Goal: Browse casually: Explore the website without a specific task or goal

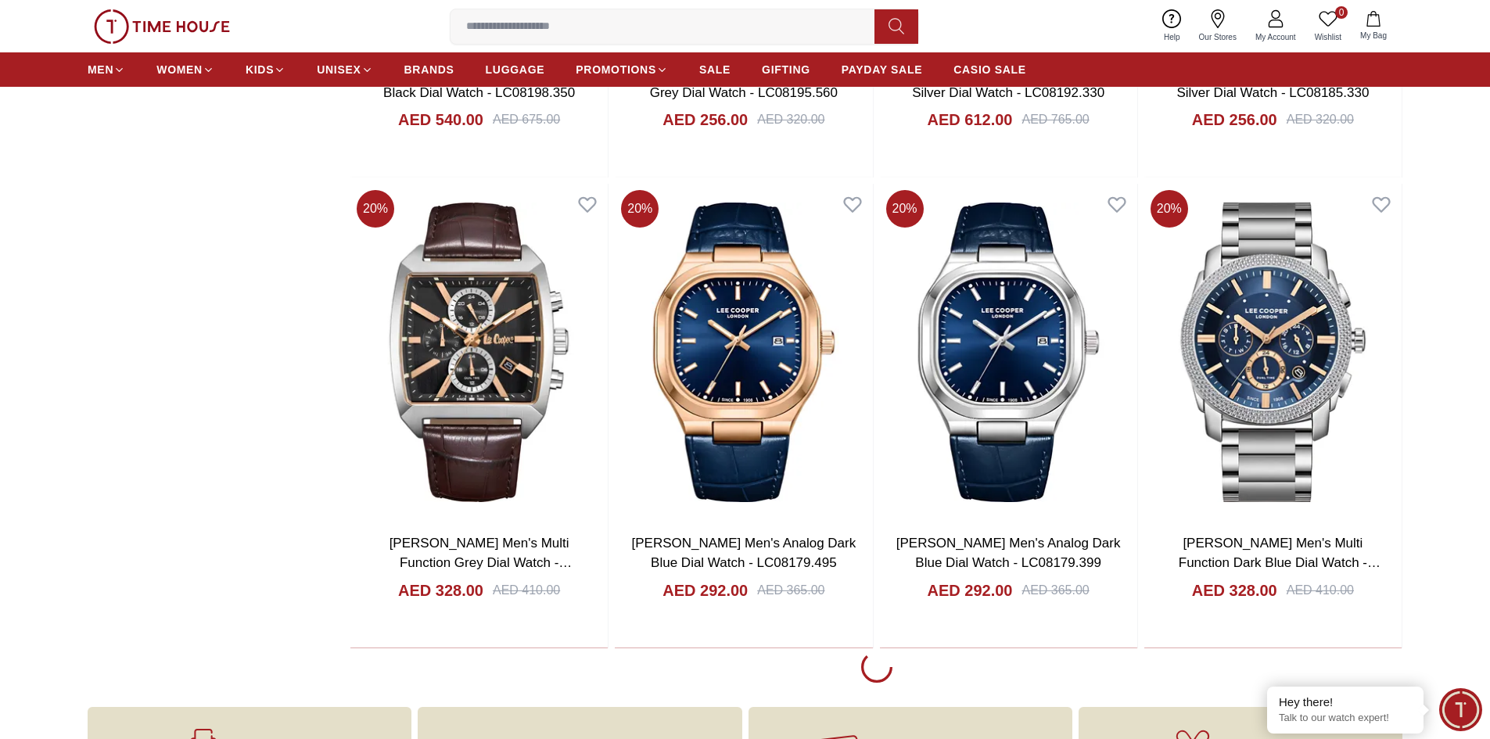
scroll to position [2659, 0]
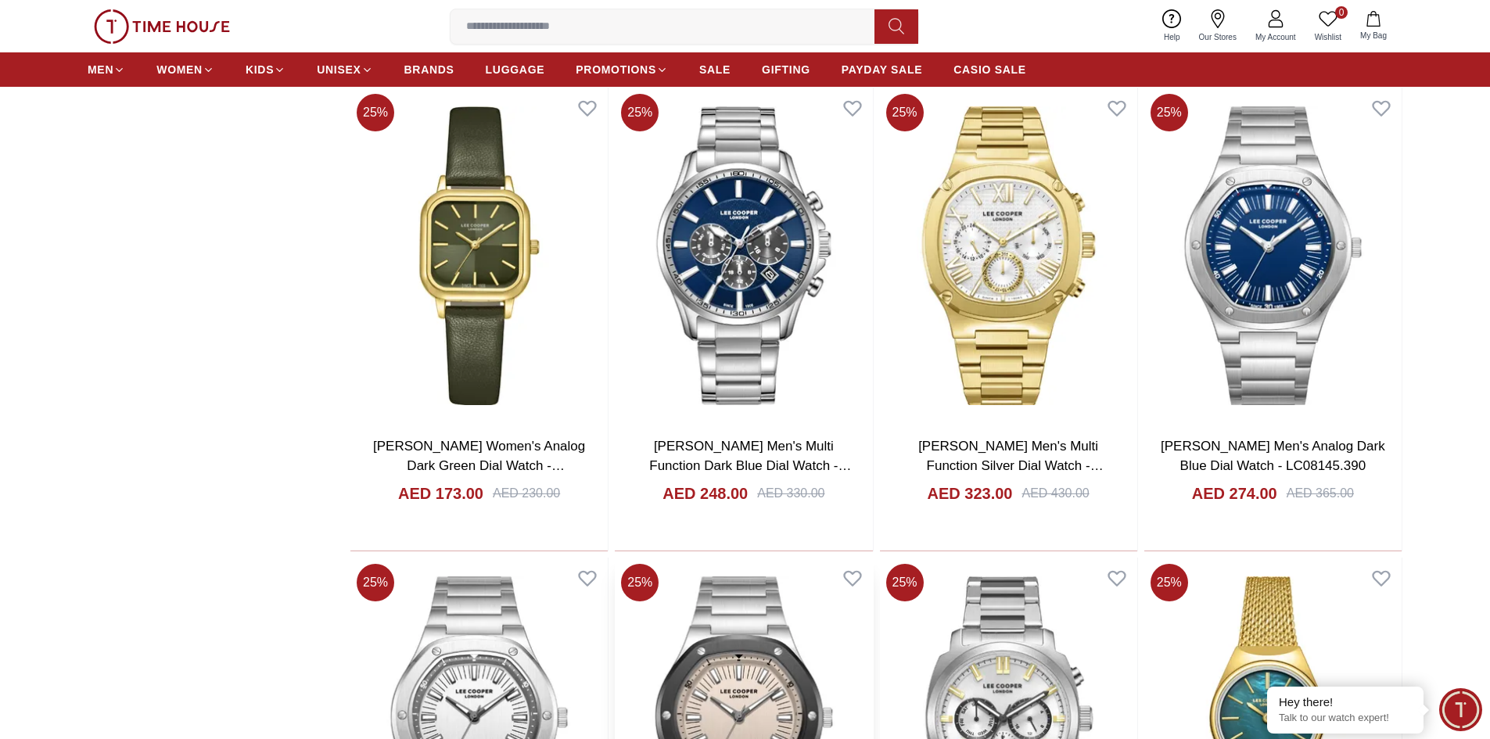
scroll to position [7429, 0]
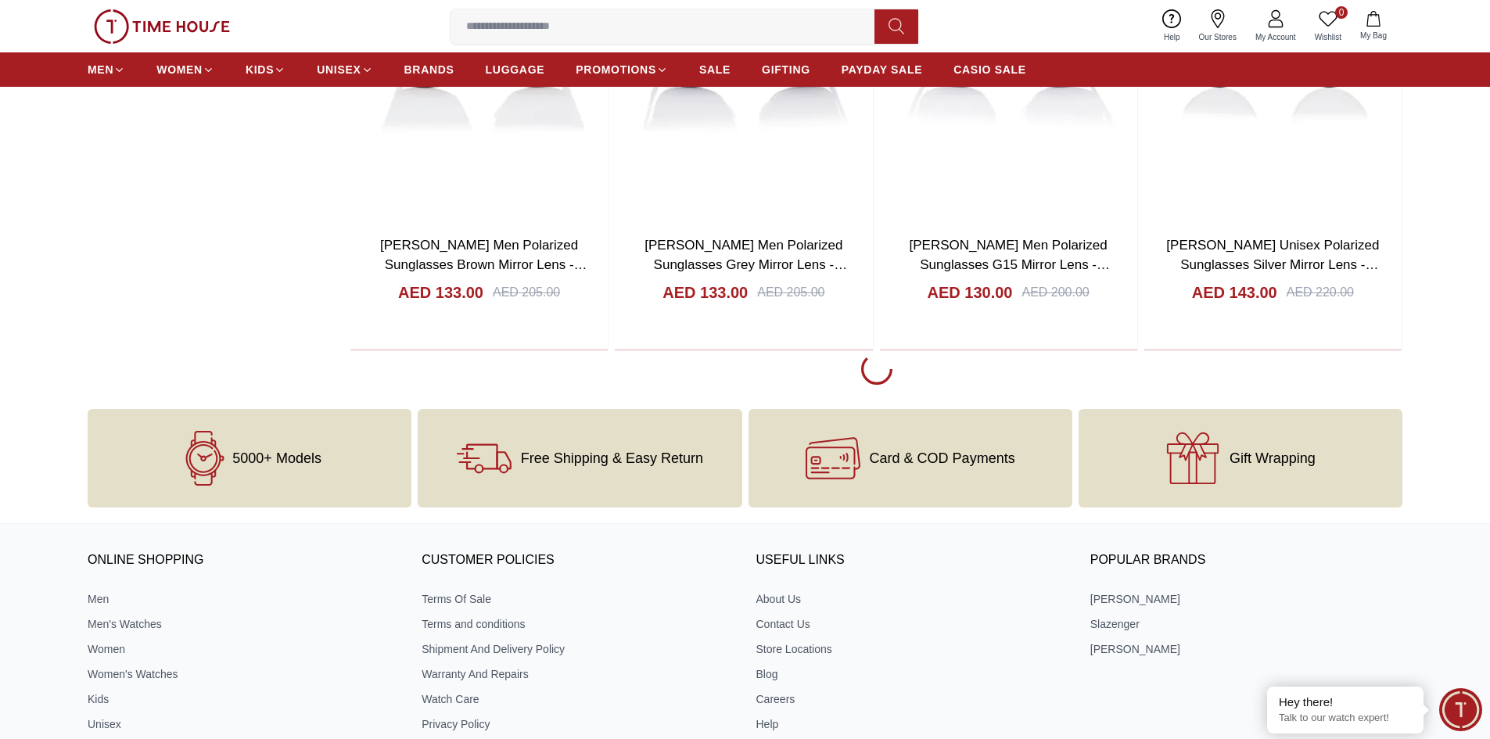
scroll to position [12199, 0]
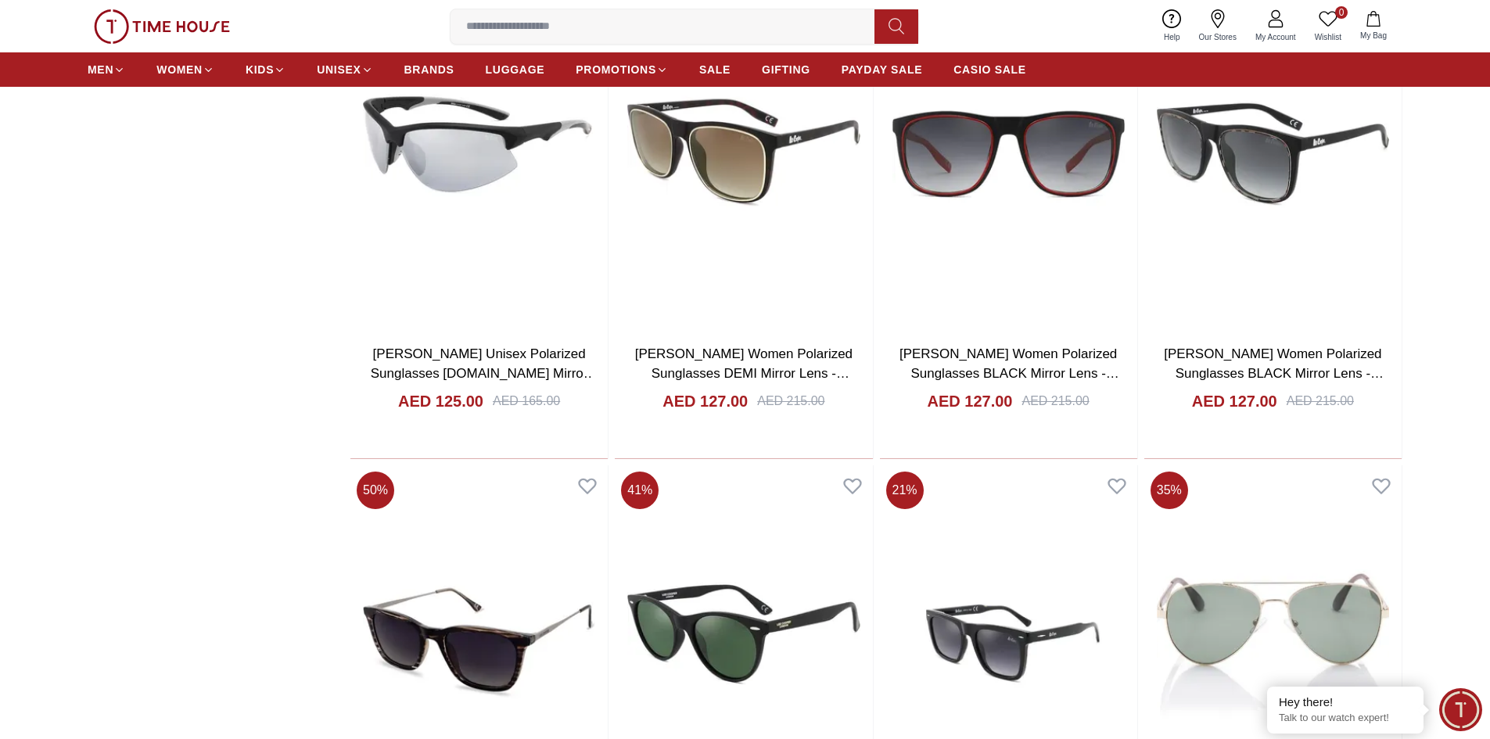
scroll to position [17126, 0]
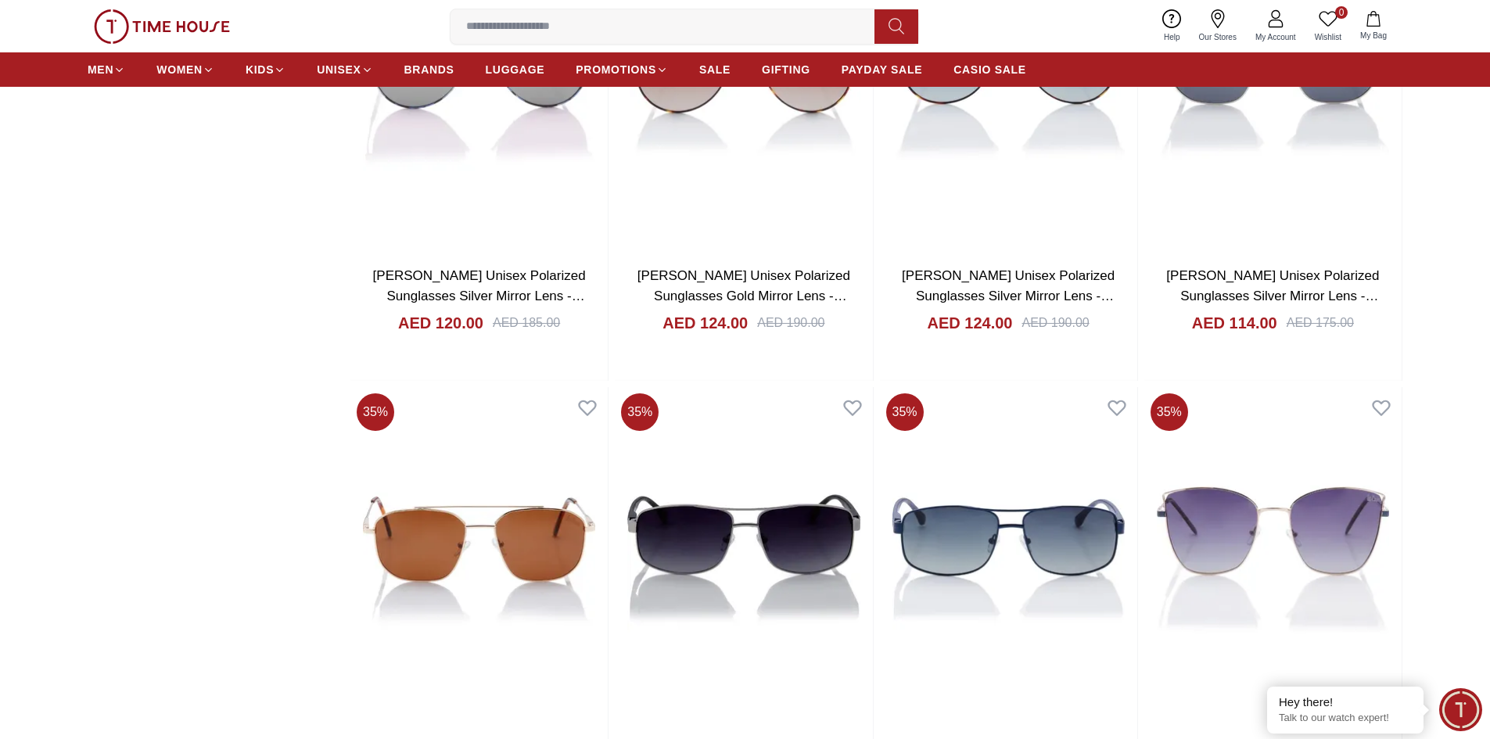
scroll to position [22206, 0]
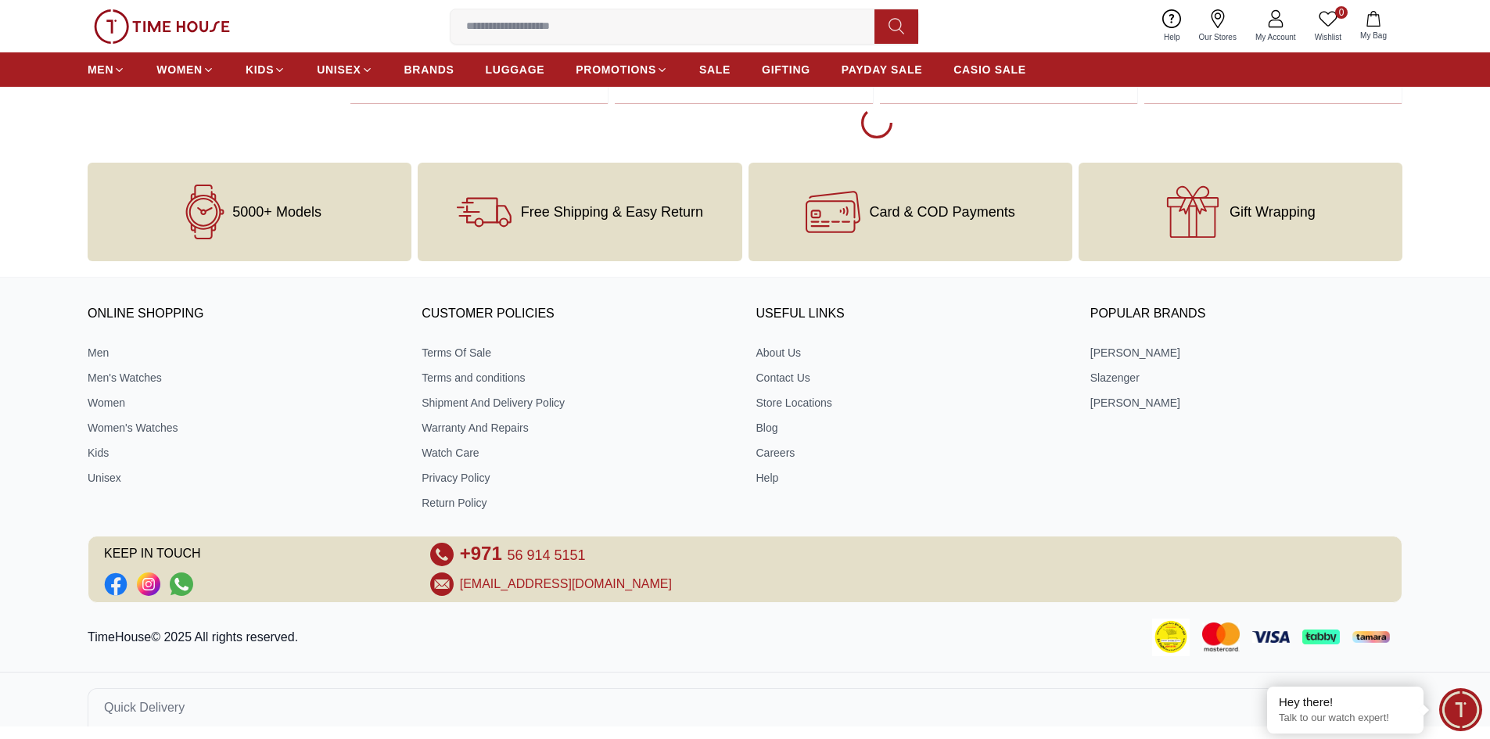
scroll to position [22206, 0]
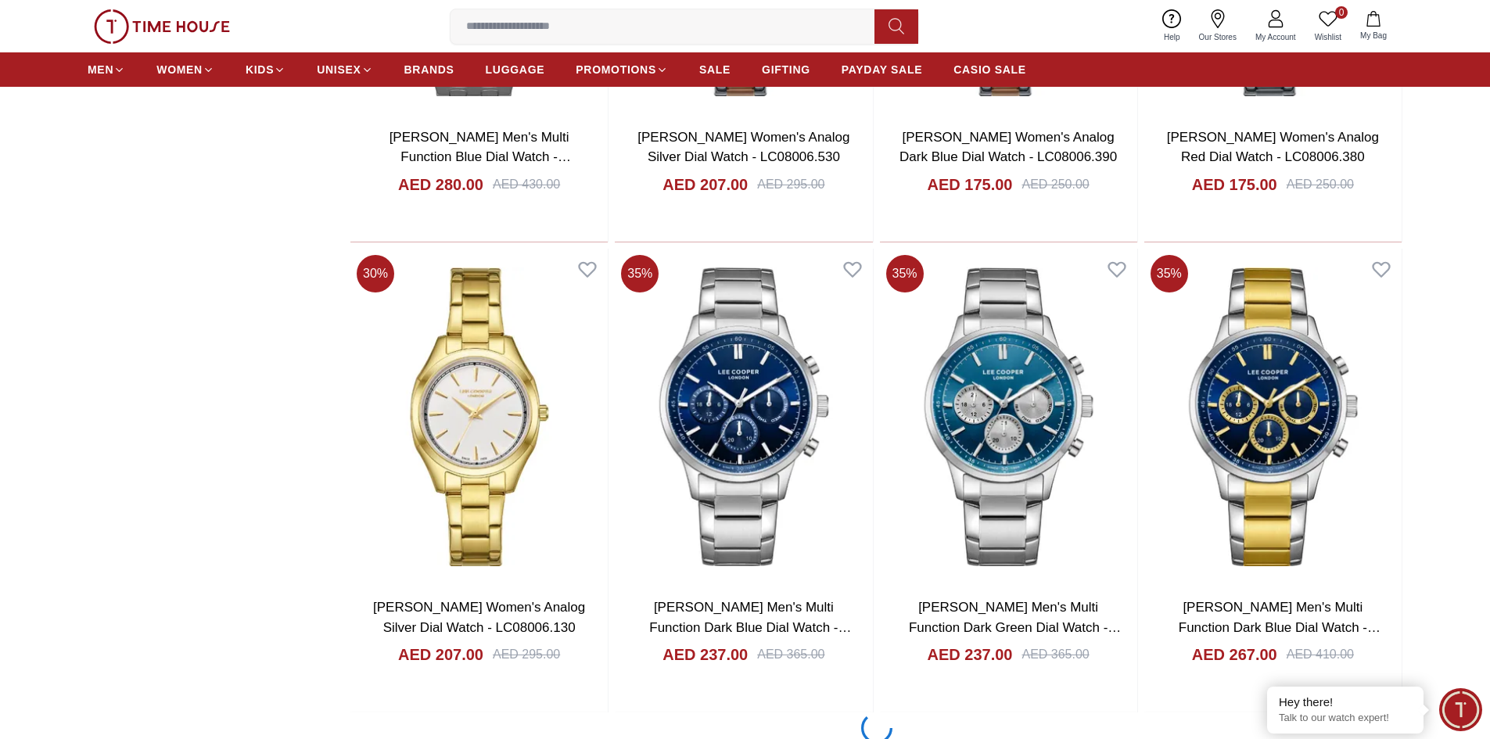
scroll to position [26194, 0]
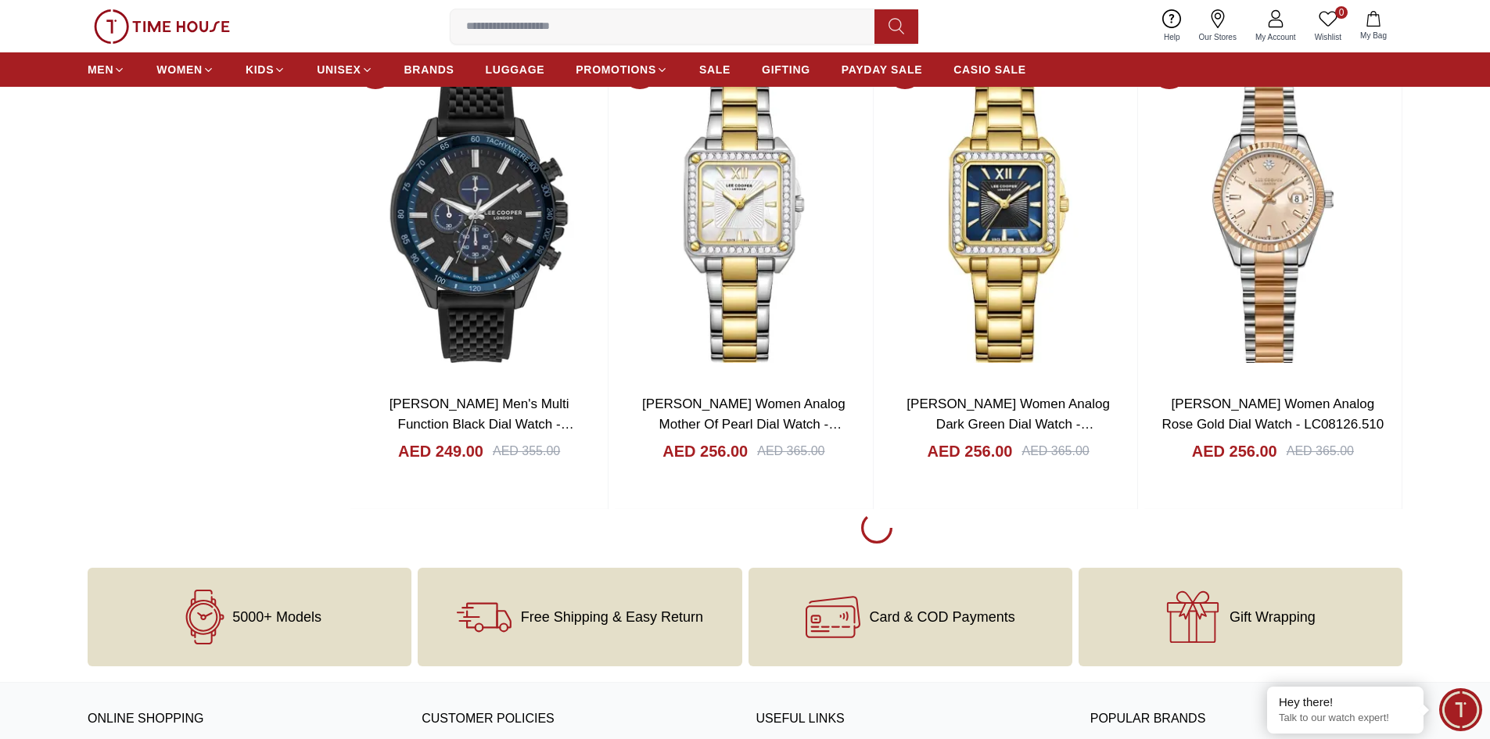
scroll to position [28853, 0]
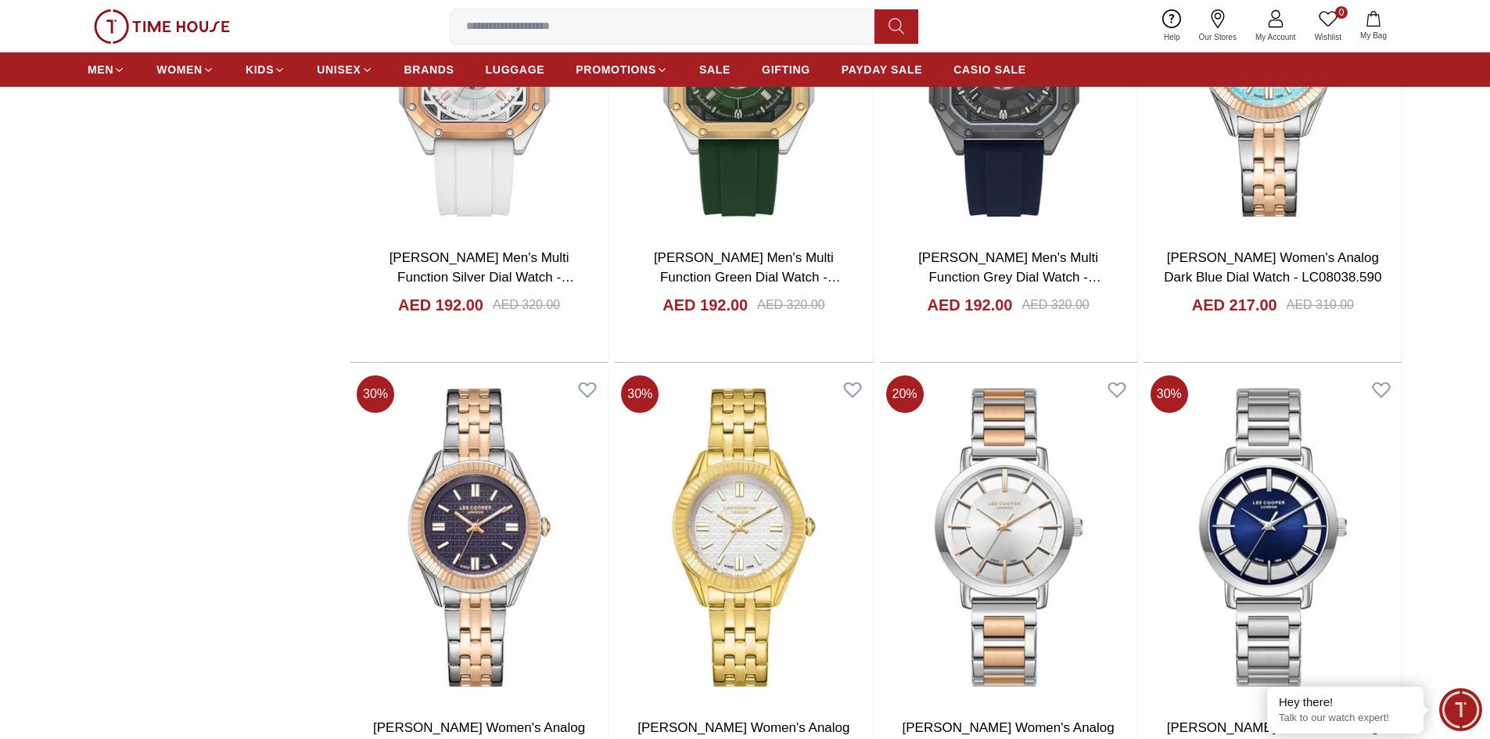
scroll to position [33545, 0]
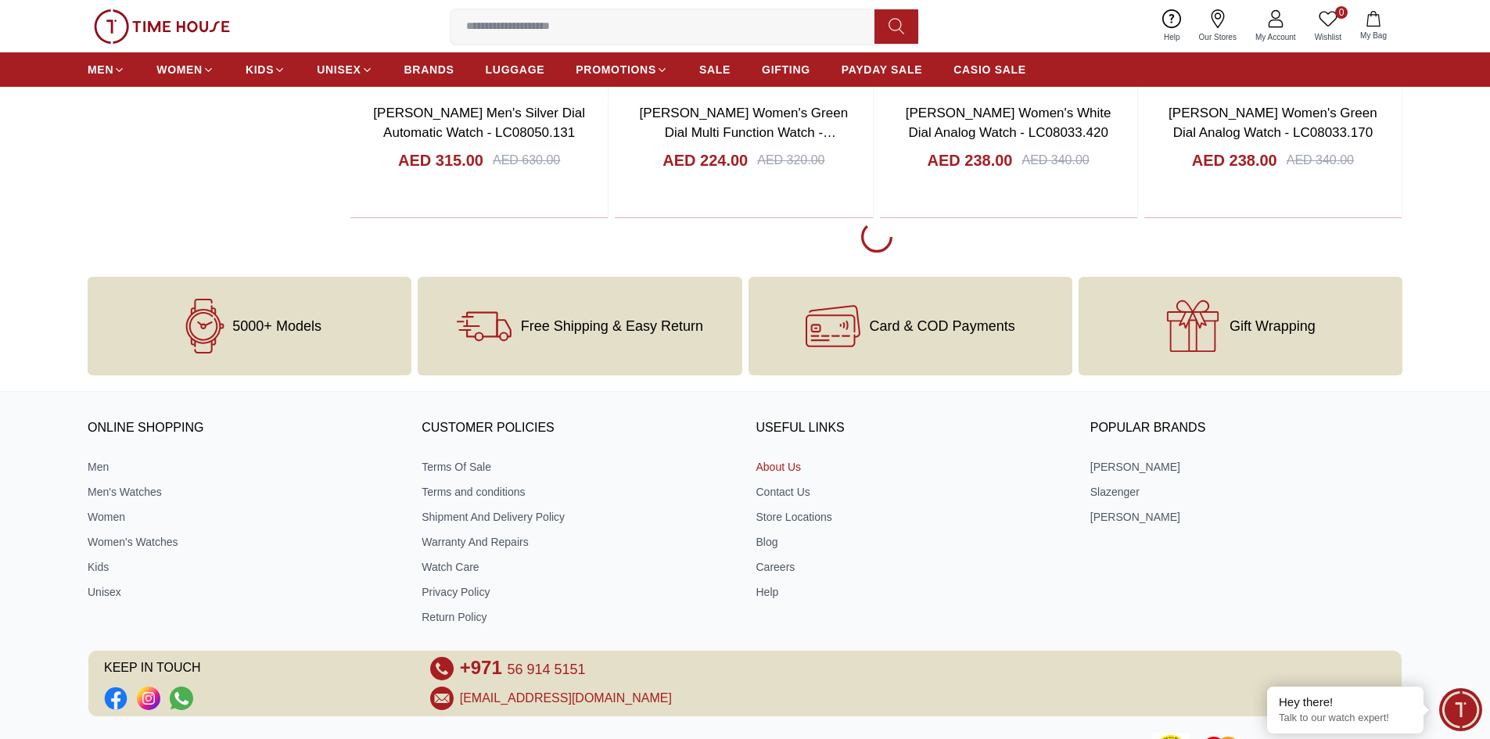
scroll to position [38668, 0]
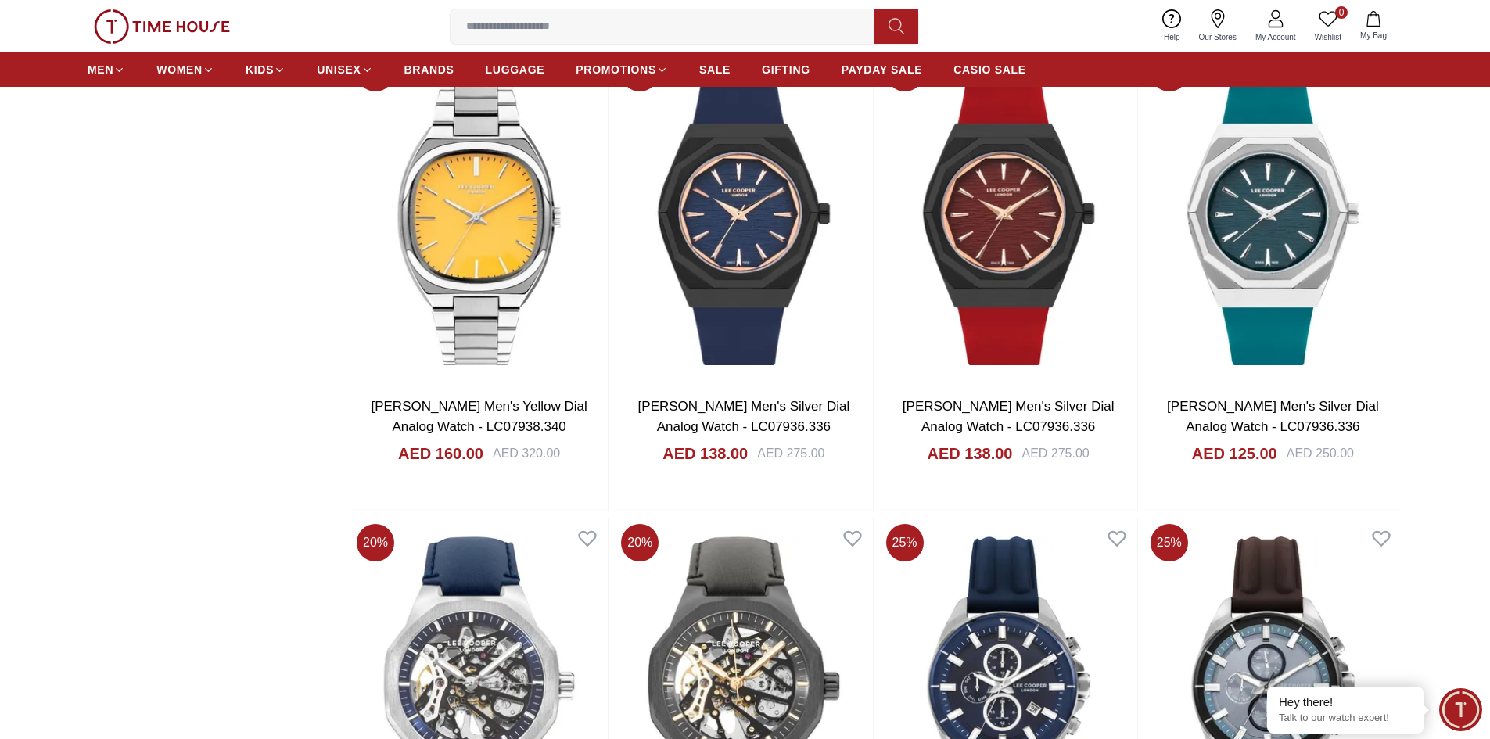
scroll to position [43371, 0]
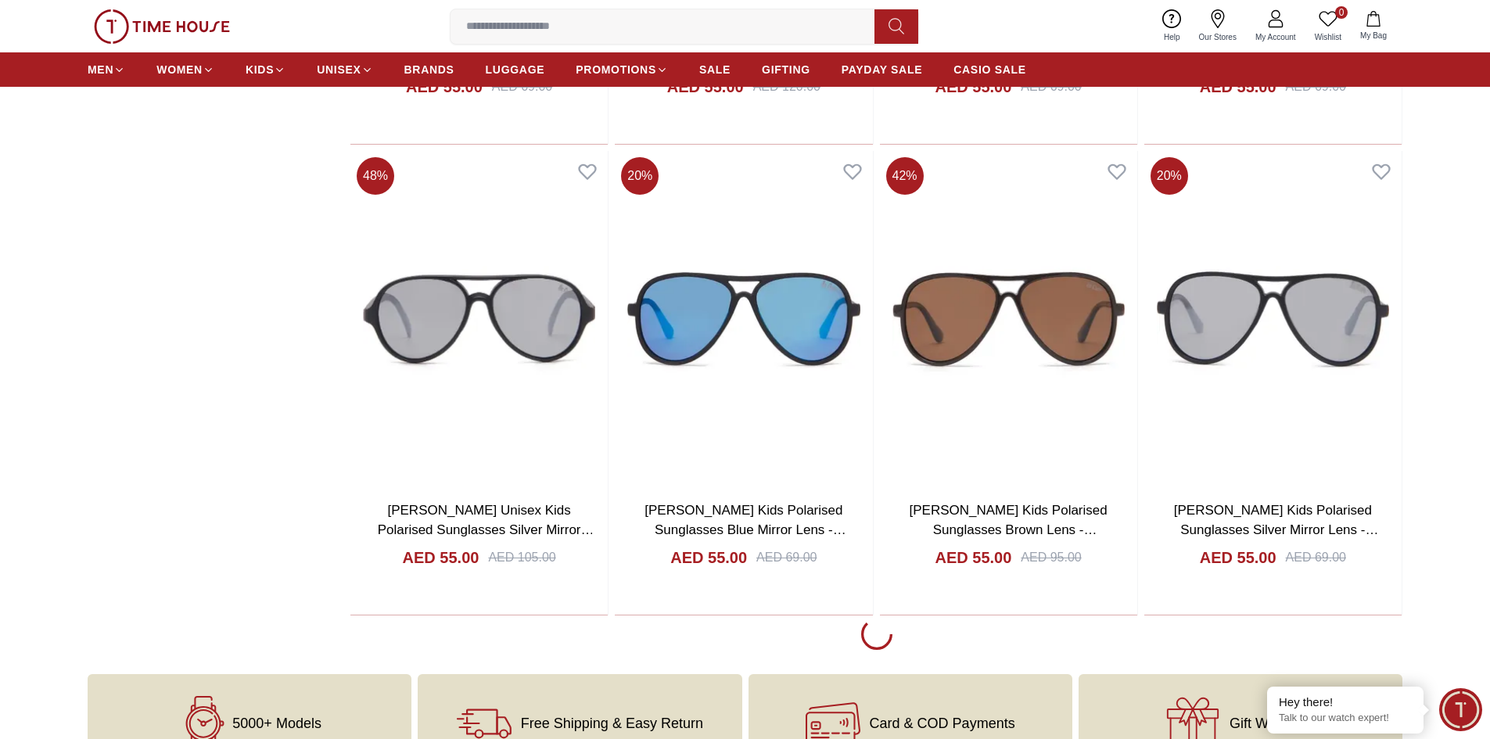
scroll to position [48074, 0]
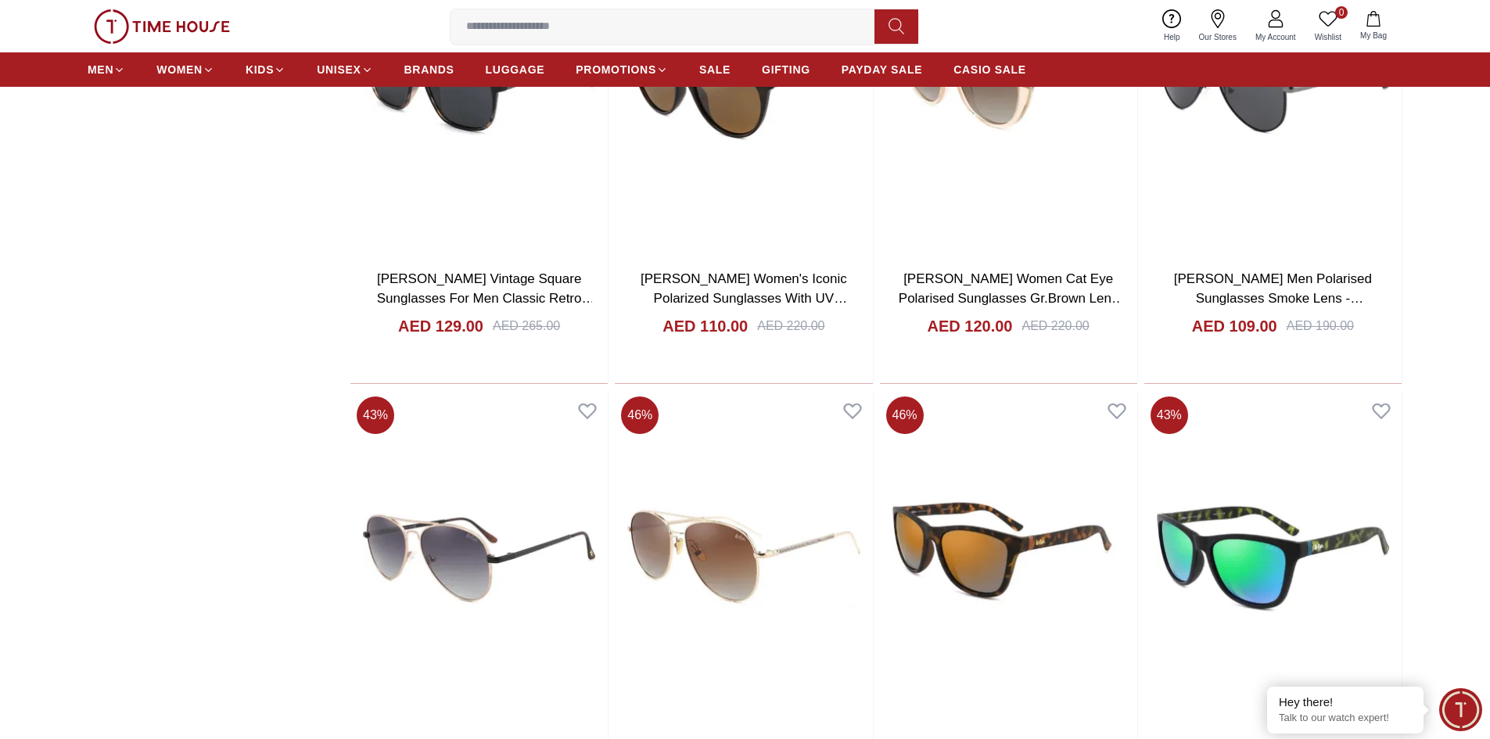
scroll to position [51847, 0]
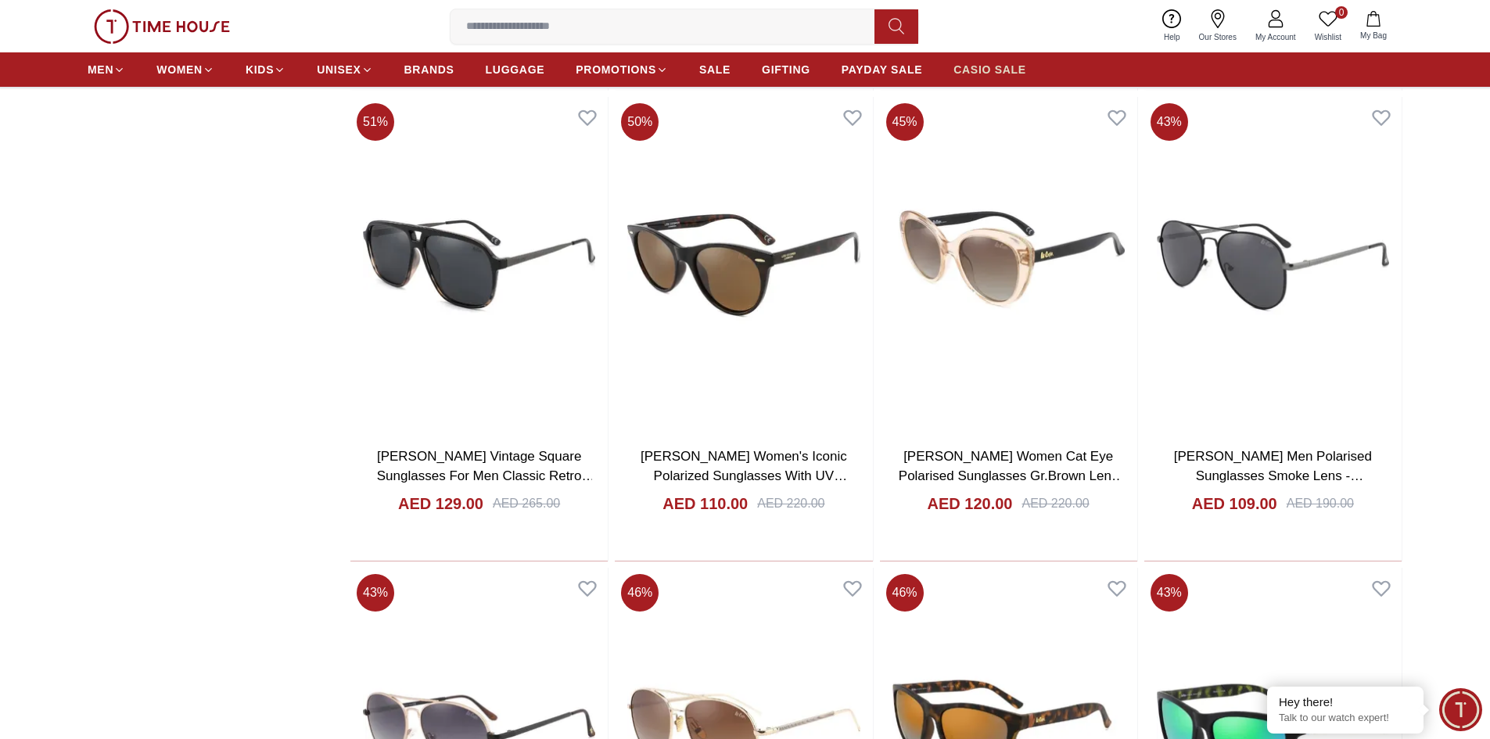
drag, startPoint x: 973, startPoint y: 70, endPoint x: 966, endPoint y: 77, distance: 10.5
click at [974, 70] on span "CASIO SALE" at bounding box center [989, 70] width 73 height 16
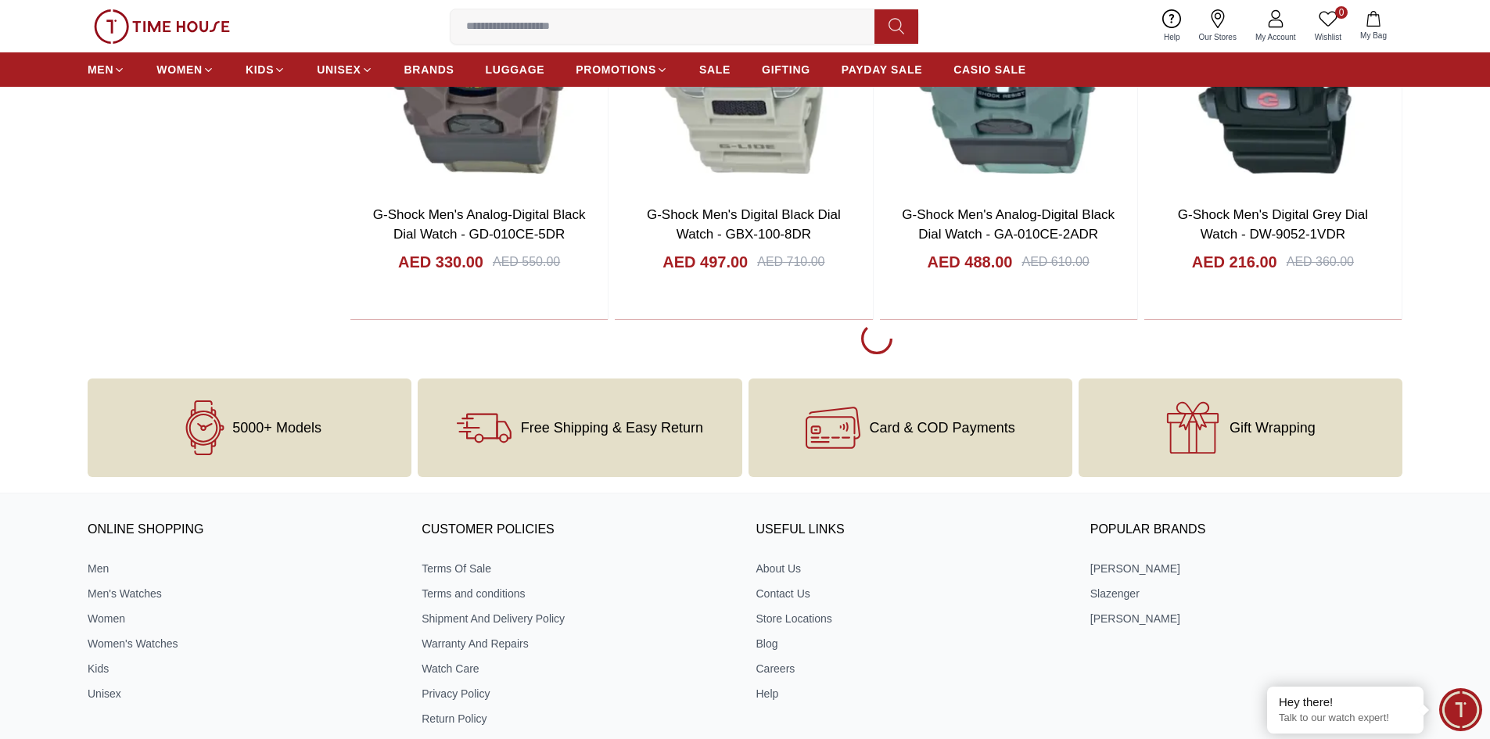
scroll to position [2828, 0]
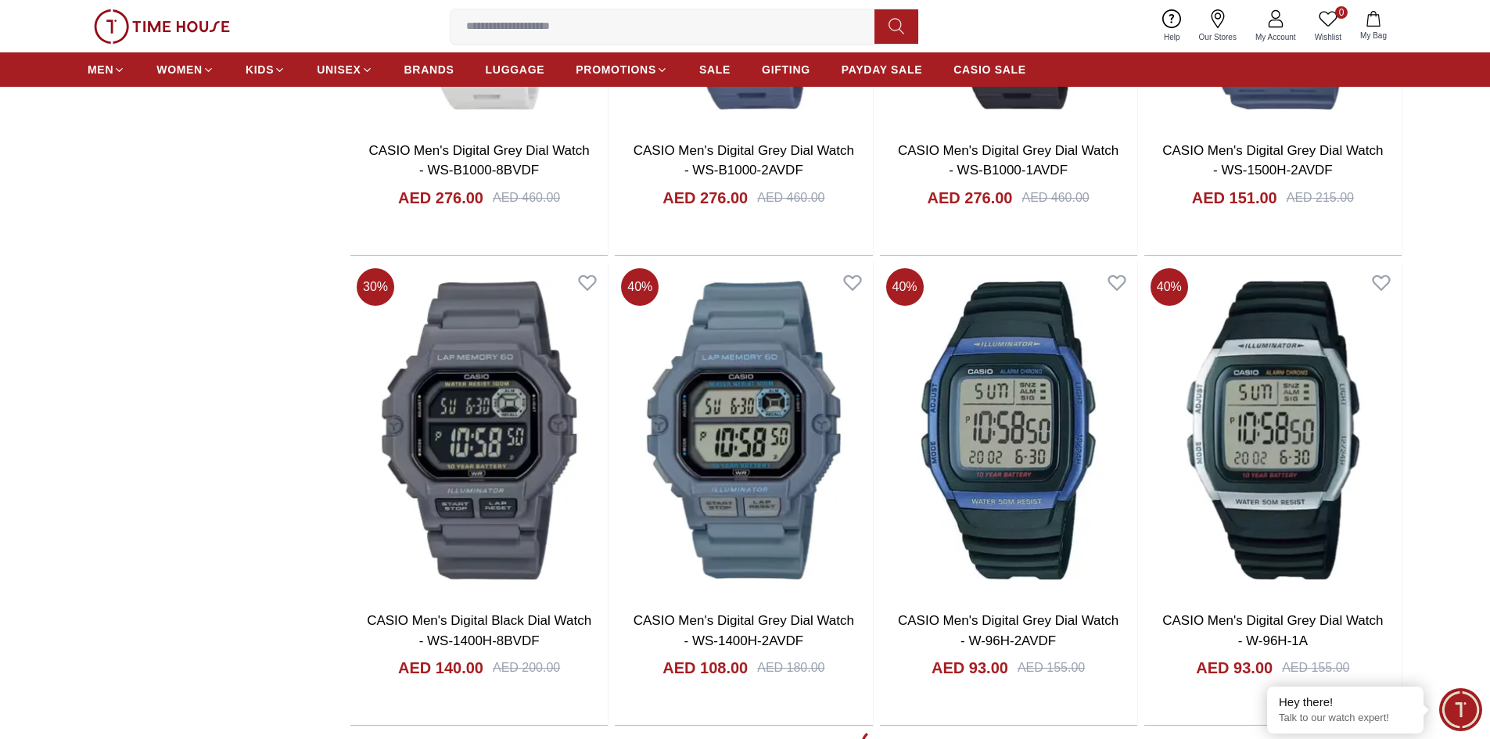
scroll to position [7230, 0]
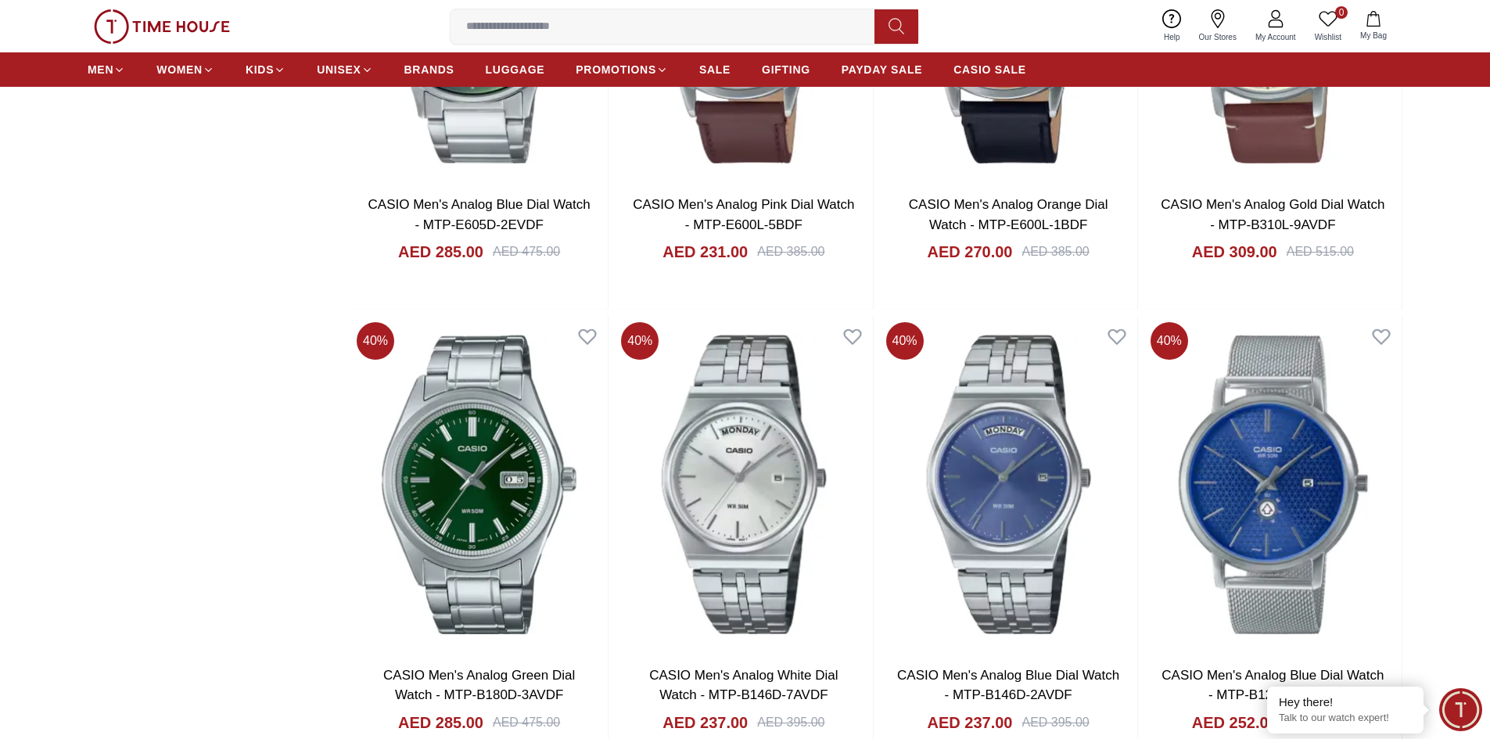
scroll to position [10750, 0]
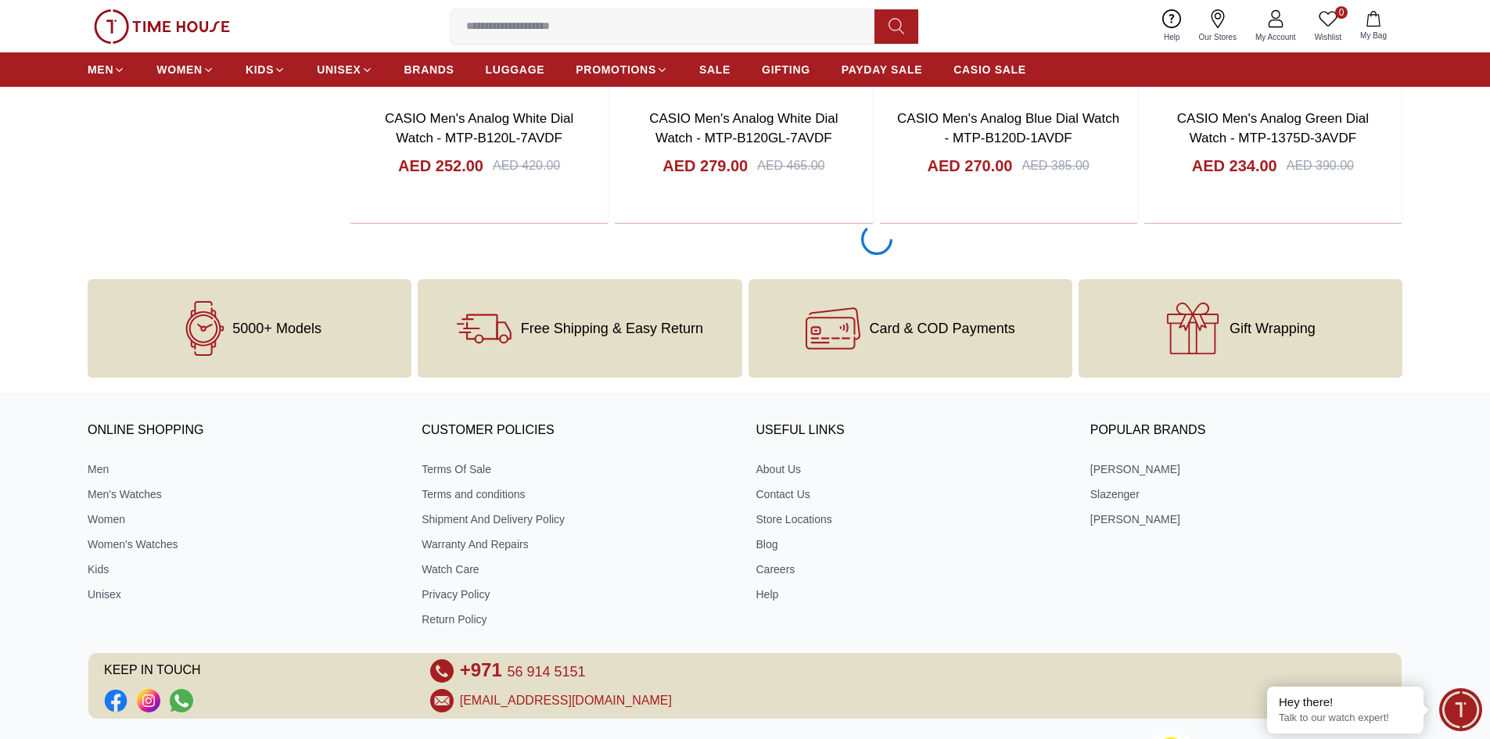
scroll to position [12352, 0]
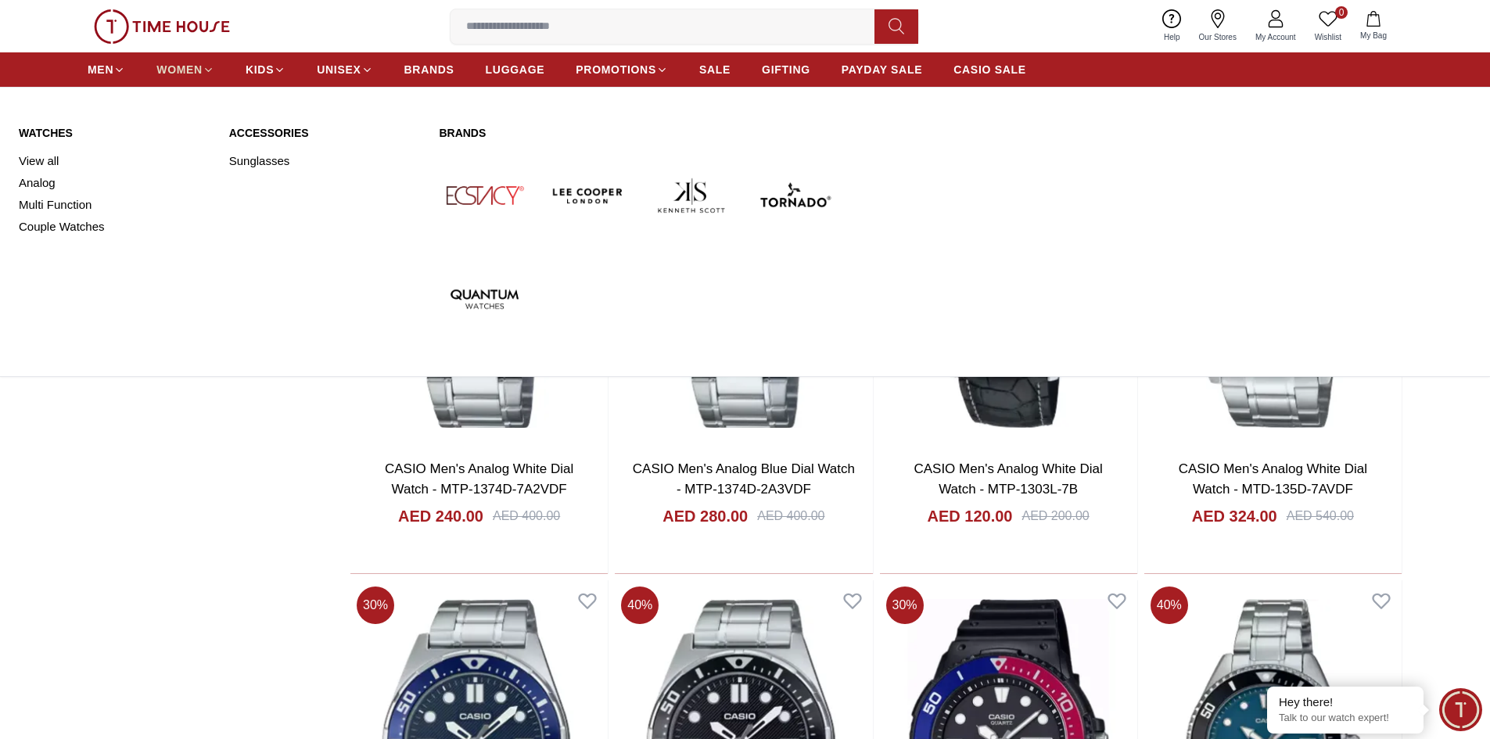
click at [167, 71] on span "WOMEN" at bounding box center [179, 70] width 46 height 16
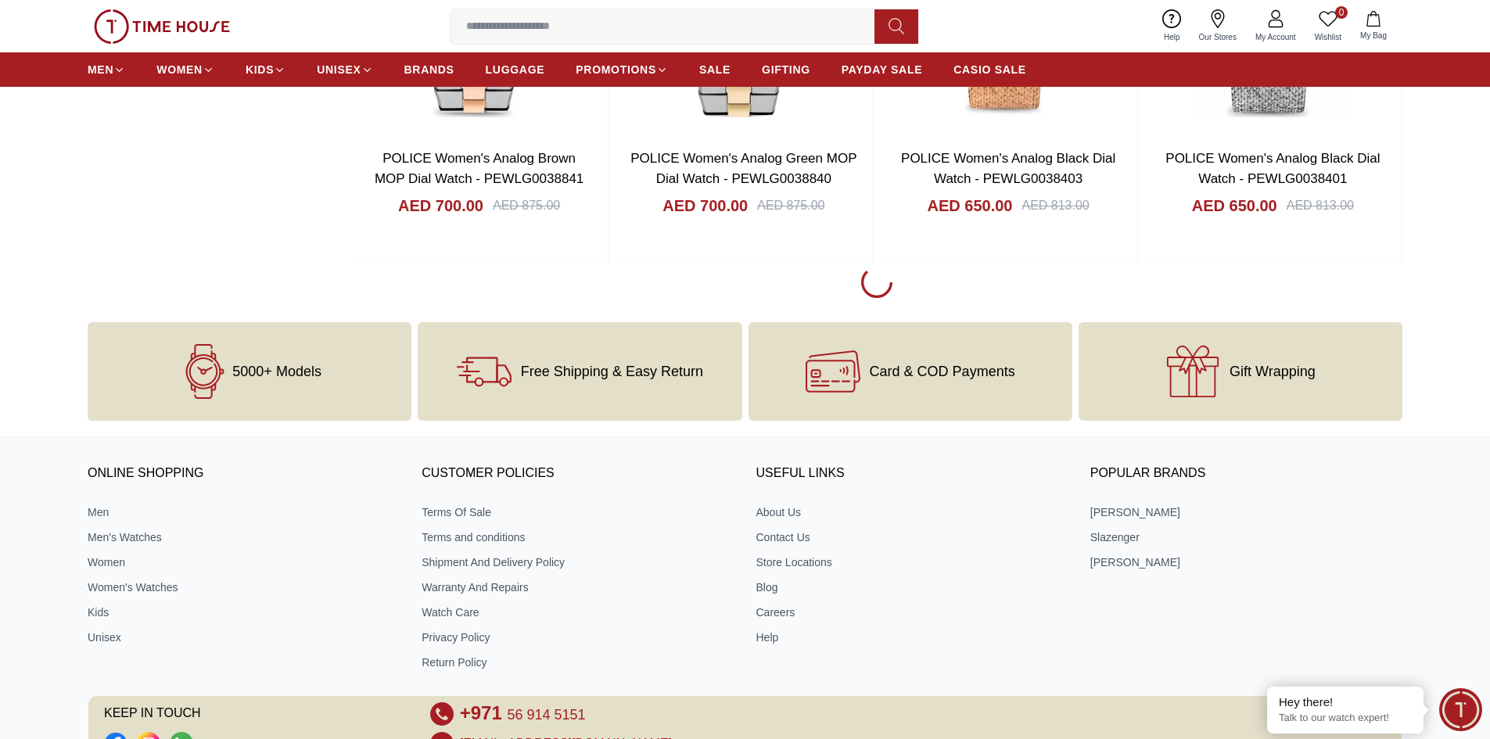
scroll to position [2115, 0]
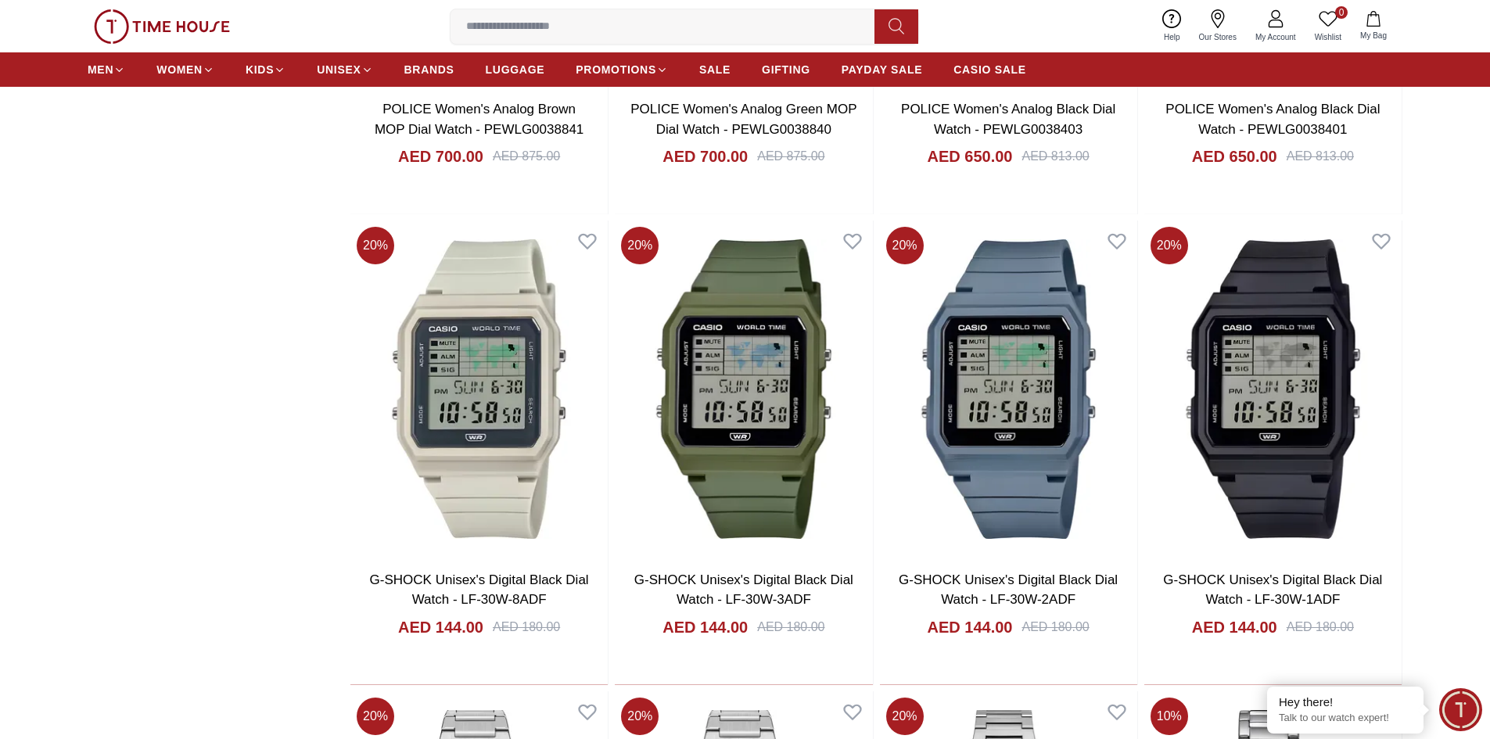
scroll to position [2411, 0]
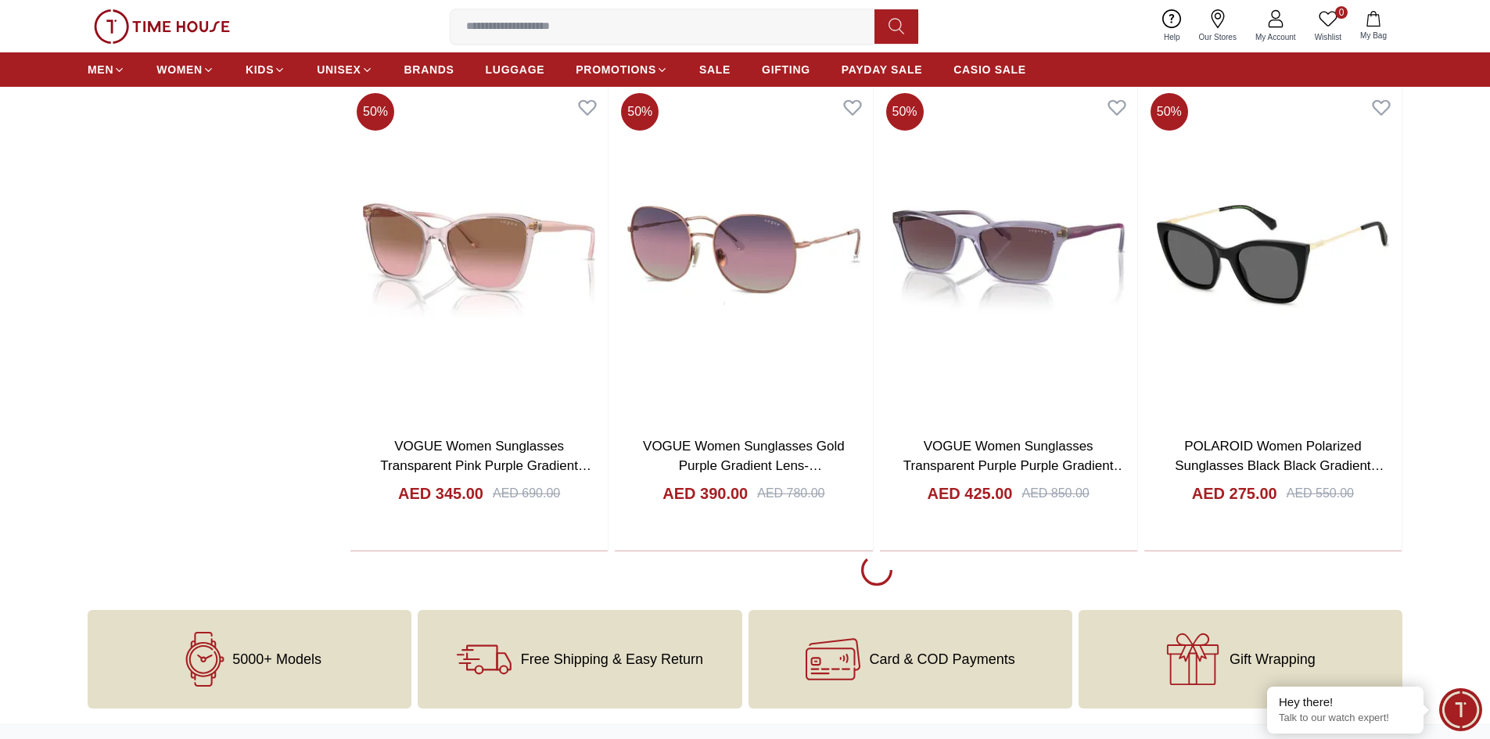
scroll to position [6755, 0]
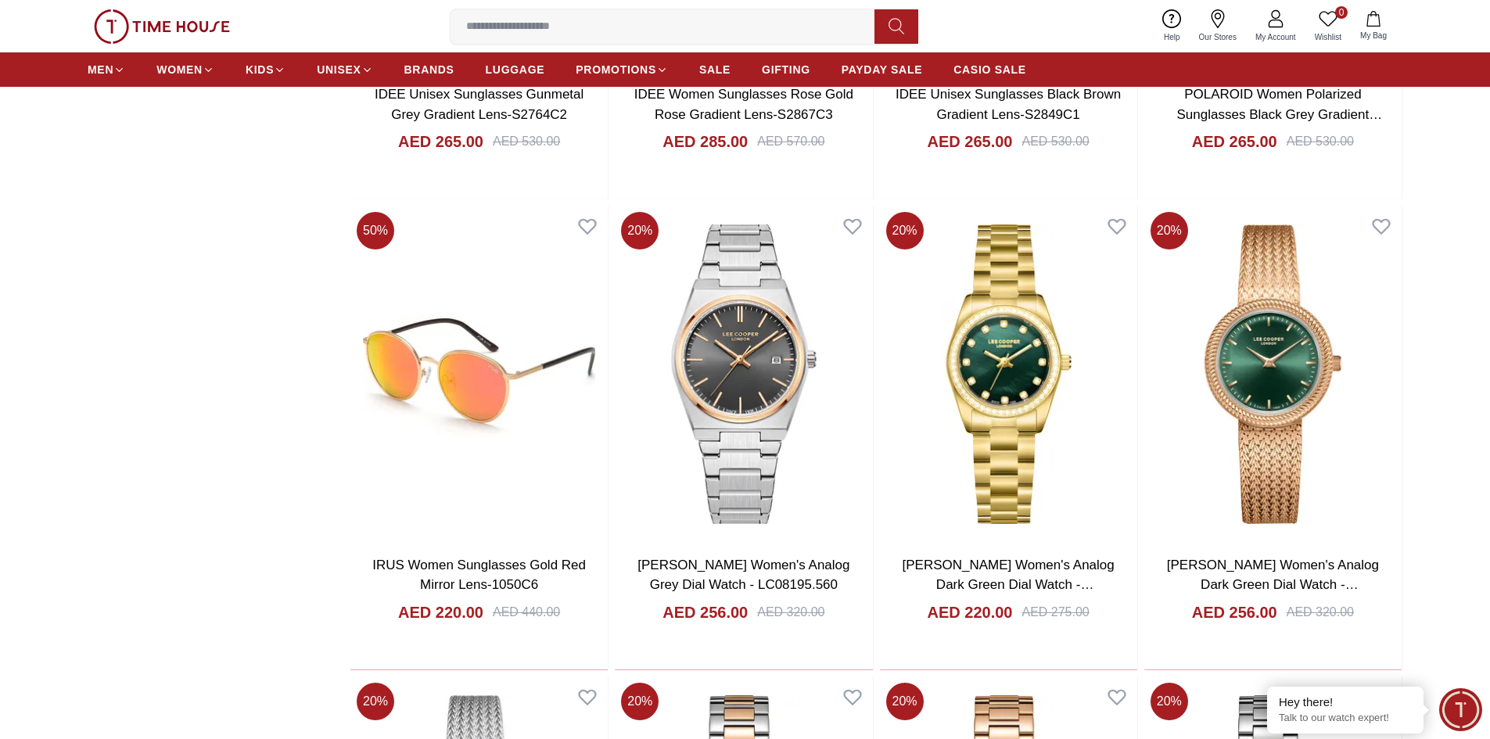
scroll to position [8450, 0]
